Goal: Task Accomplishment & Management: Complete application form

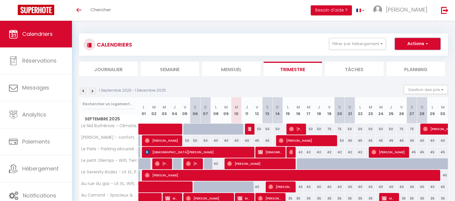
click at [421, 42] on button "Actions" at bounding box center [417, 44] width 46 height 12
click at [411, 57] on link "Nouvelle réservation" at bounding box center [410, 57] width 51 height 9
select select
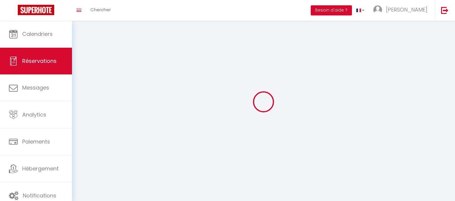
select select
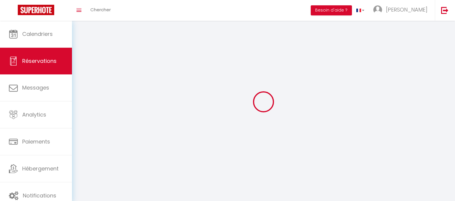
select select
checkbox input "false"
select select
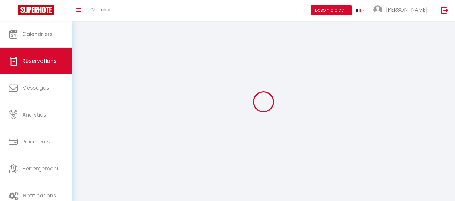
select select
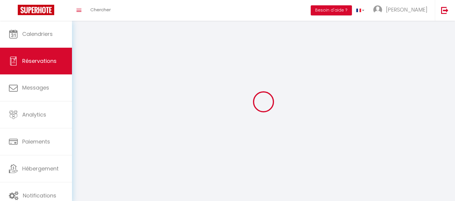
checkbox input "false"
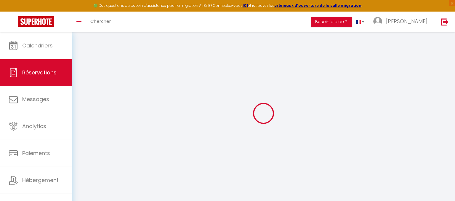
select select
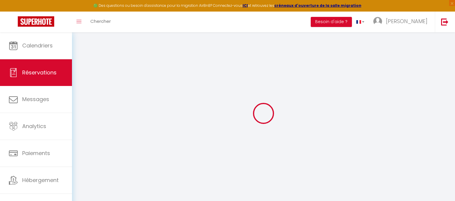
select select
checkbox input "false"
select select
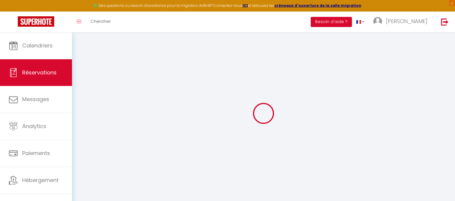
select select
checkbox input "false"
select select
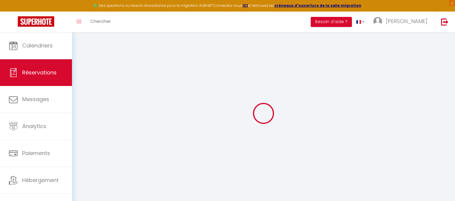
select select
checkbox input "false"
select select
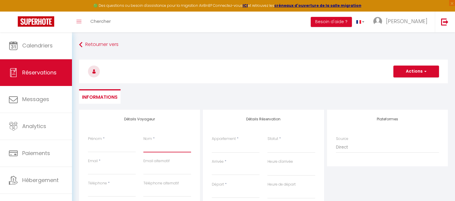
click at [151, 145] on input "Nom" at bounding box center [167, 146] width 48 height 11
paste input "CHAUCHAT"
type input "CHAUCHAT"
select select
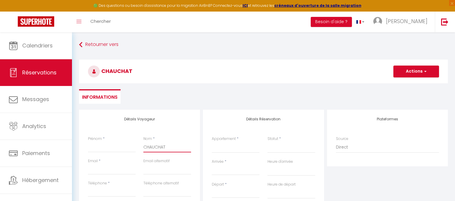
select select
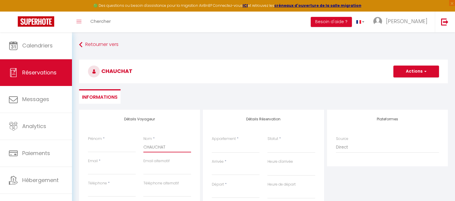
checkbox input "false"
type input "CHAUCHAT"
click at [120, 149] on input "Prénom" at bounding box center [112, 146] width 48 height 11
type input "S"
select select
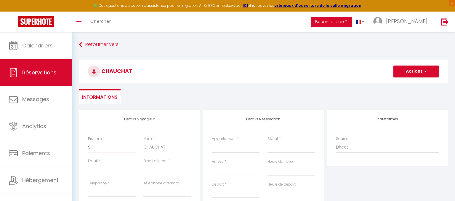
select select
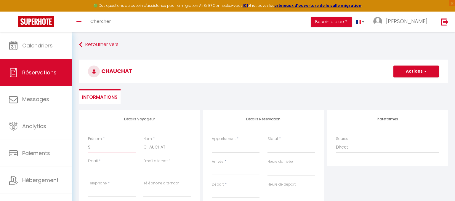
select select
checkbox input "false"
type input "St"
select select
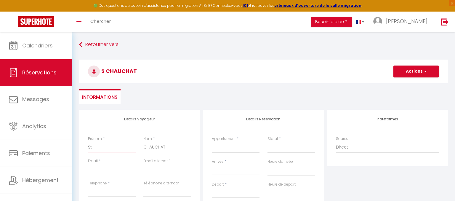
select select
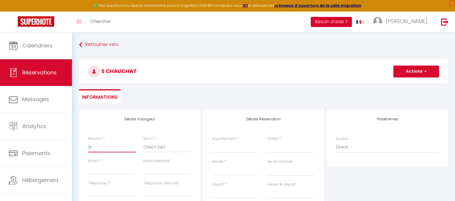
checkbox input "false"
type input "Sté"
select select
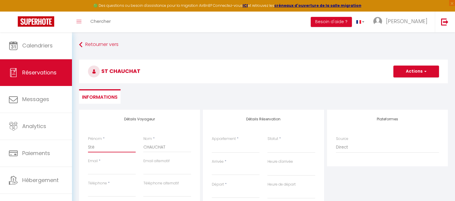
select select
checkbox input "false"
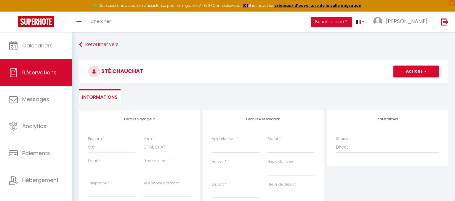
type input "Stép"
select select
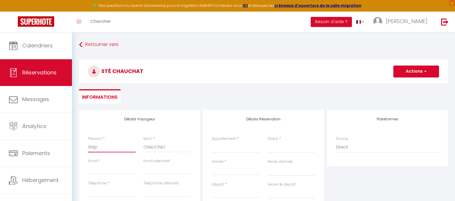
select select
checkbox input "false"
type input "Stéph"
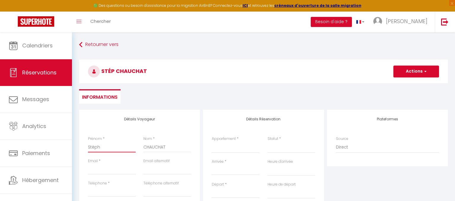
select select
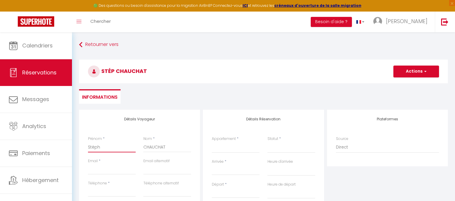
select select
checkbox input "false"
type input "Stépha"
select select
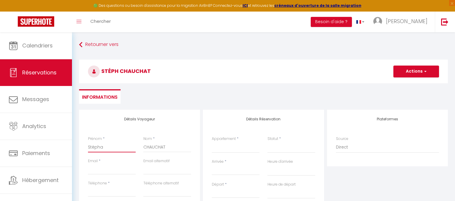
select select
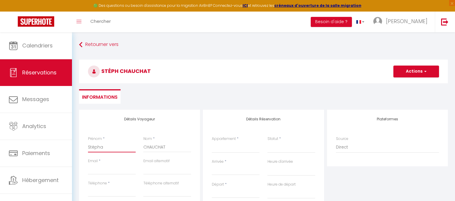
select select
checkbox input "false"
type input "Stéphan"
select select
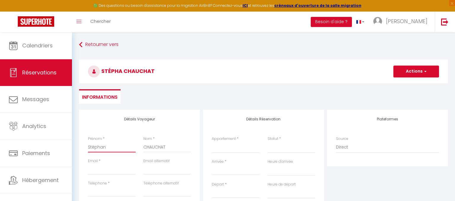
select select
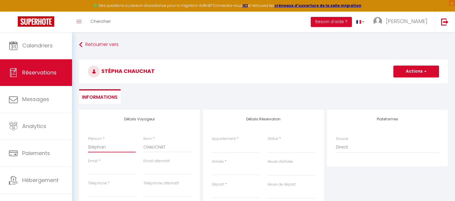
checkbox input "false"
type input "[PERSON_NAME]"
select select
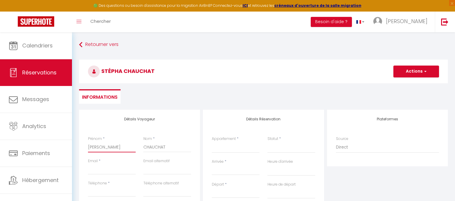
select select
checkbox input "false"
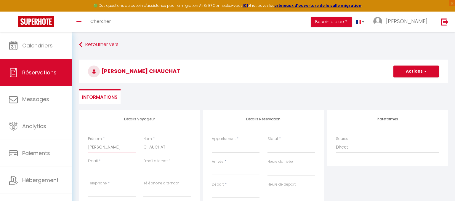
type input "[PERSON_NAME]"
select select
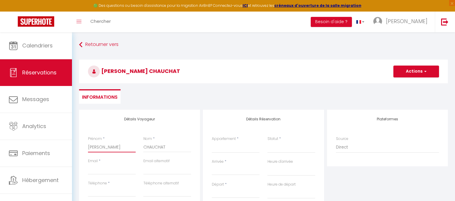
select select
checkbox input "false"
type input "[PERSON_NAME]"
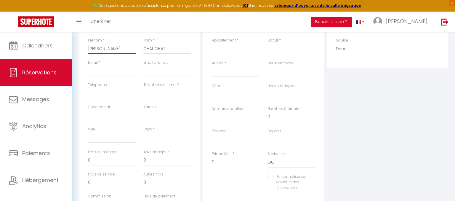
scroll to position [99, 0]
